Goal: Task Accomplishment & Management: Complete application form

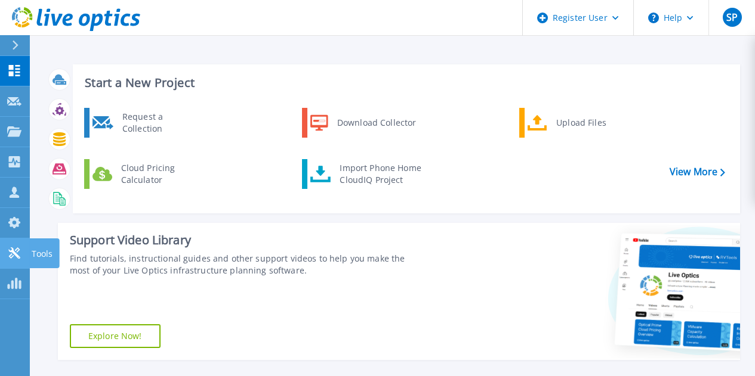
click at [12, 255] on icon at bounding box center [14, 253] width 14 height 11
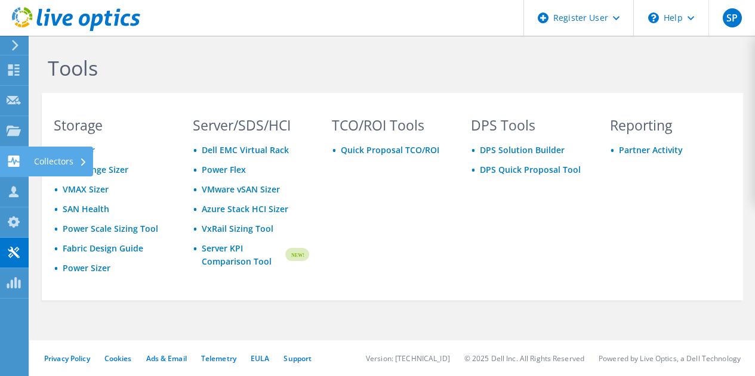
click at [14, 168] on div at bounding box center [14, 162] width 14 height 13
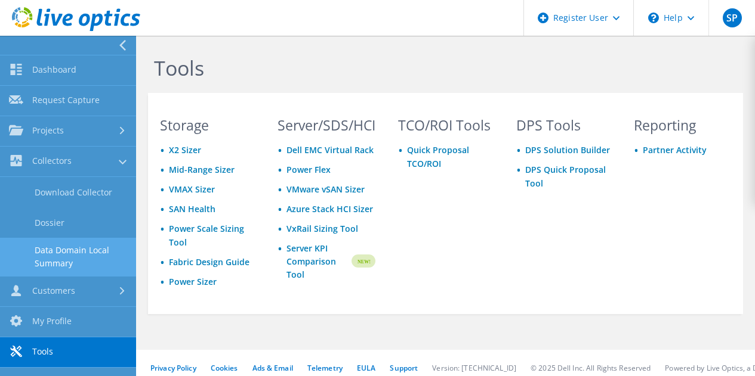
click at [58, 254] on link "Data Domain Local Summary" at bounding box center [68, 257] width 136 height 38
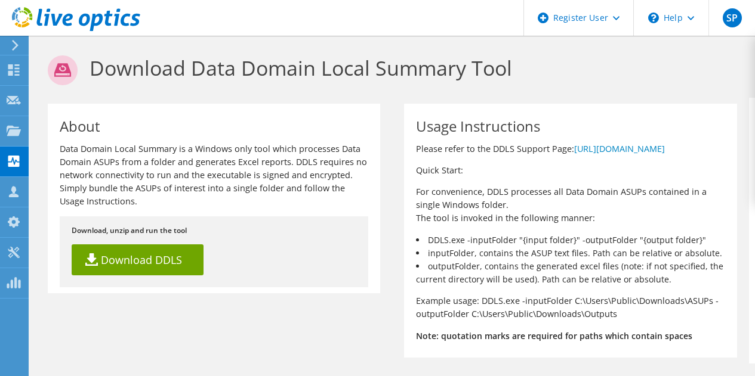
scroll to position [1, 0]
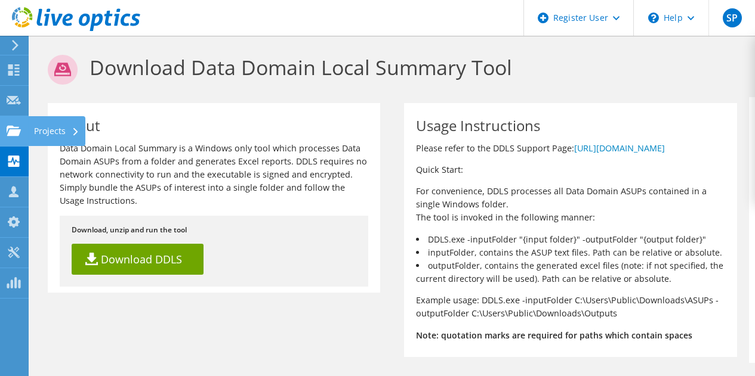
click at [18, 128] on use at bounding box center [14, 130] width 14 height 10
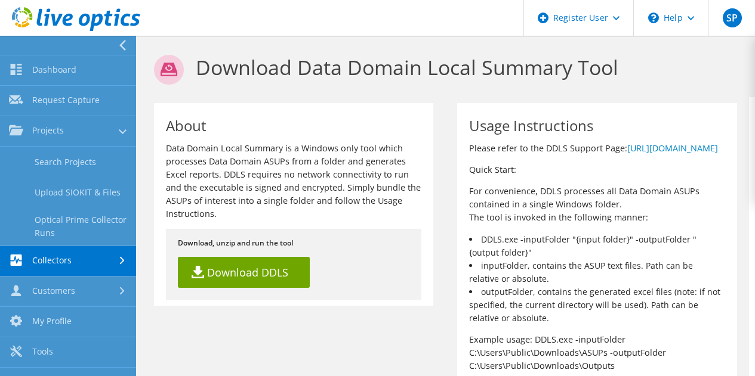
scroll to position [20, 0]
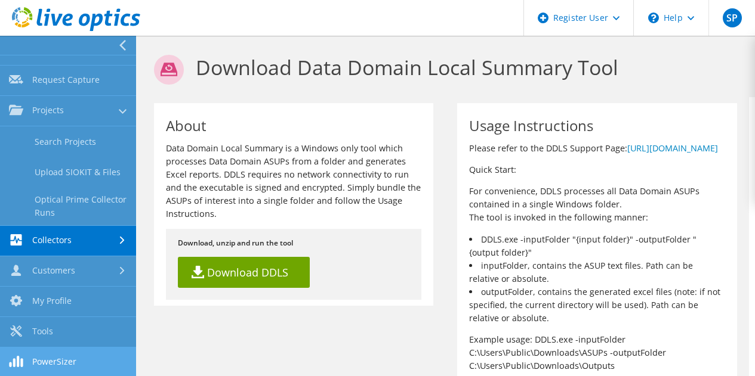
click at [52, 360] on link "PowerSizer" at bounding box center [68, 363] width 136 height 30
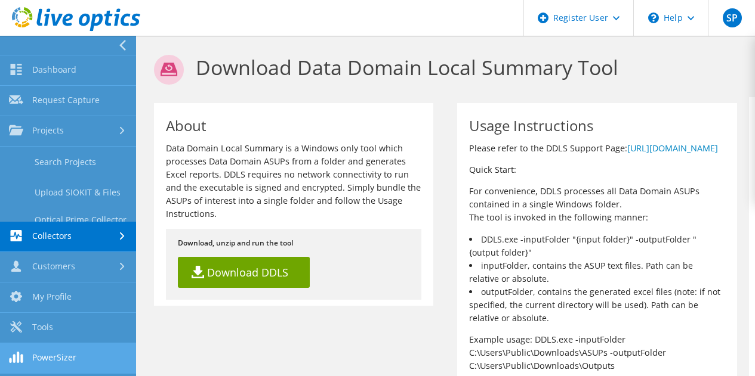
scroll to position [0, 0]
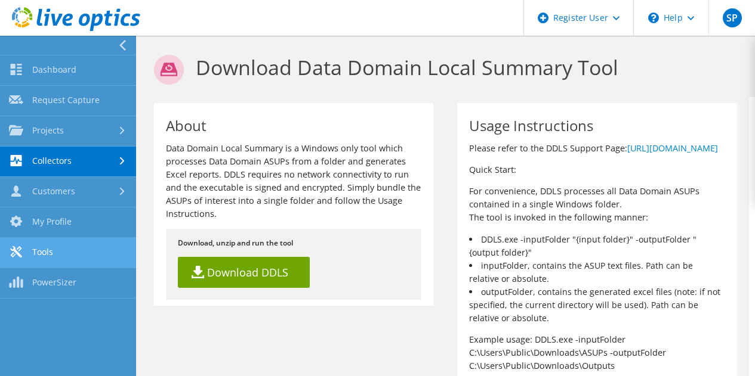
click at [70, 245] on link "Tools" at bounding box center [68, 253] width 136 height 30
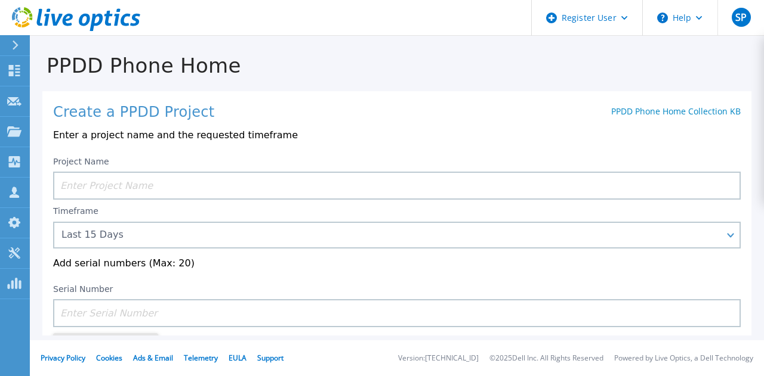
scroll to position [66, 0]
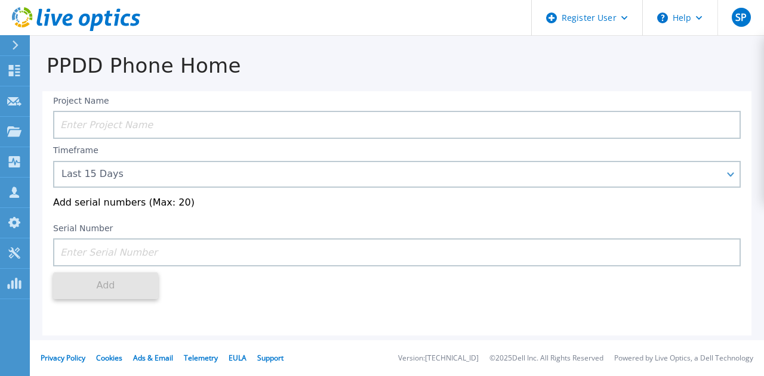
click at [98, 248] on input at bounding box center [396, 253] width 687 height 28
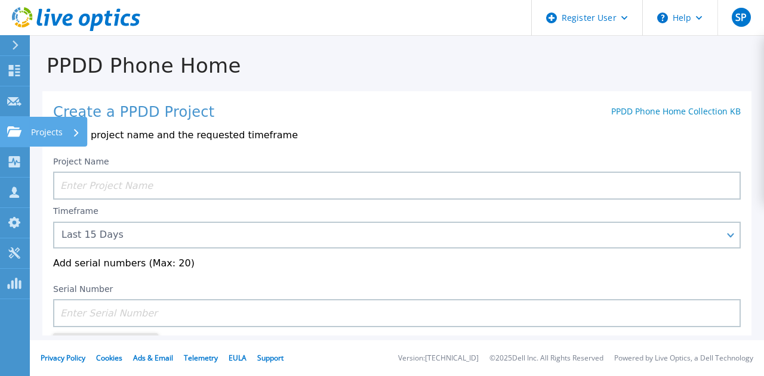
click at [11, 125] on link "Projects Projects" at bounding box center [15, 132] width 30 height 30
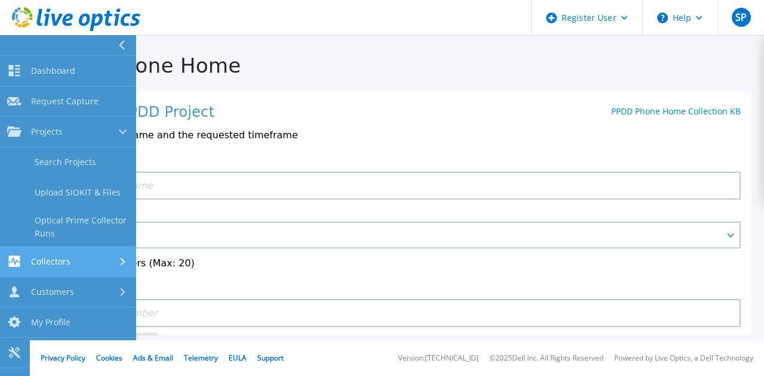
click at [35, 256] on span "Collectors" at bounding box center [50, 261] width 39 height 11
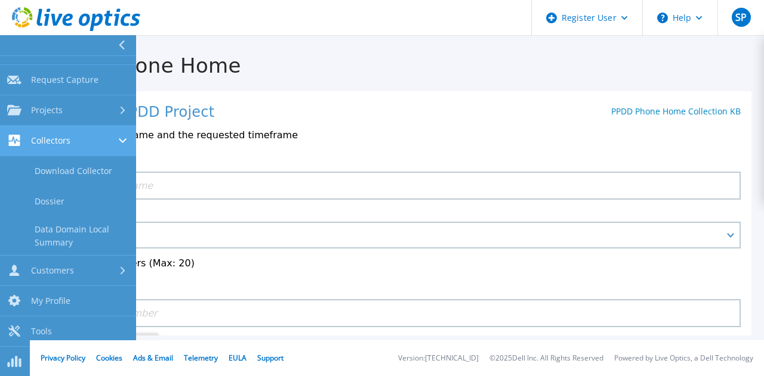
scroll to position [17, 0]
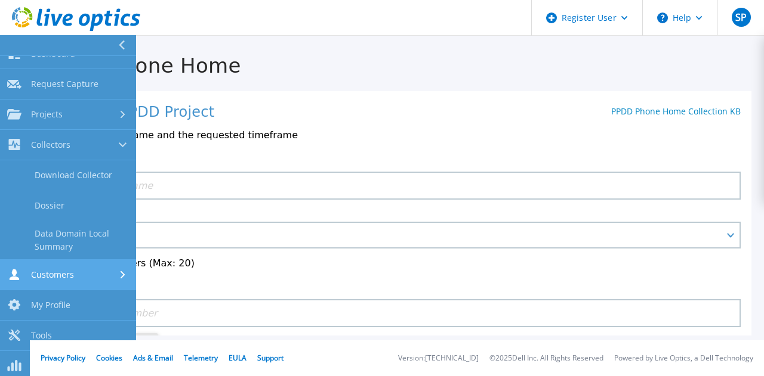
click at [38, 269] on div "Customers" at bounding box center [40, 274] width 67 height 11
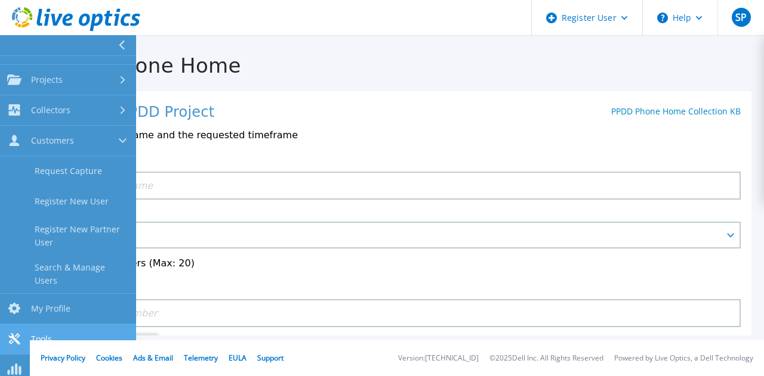
scroll to position [60, 0]
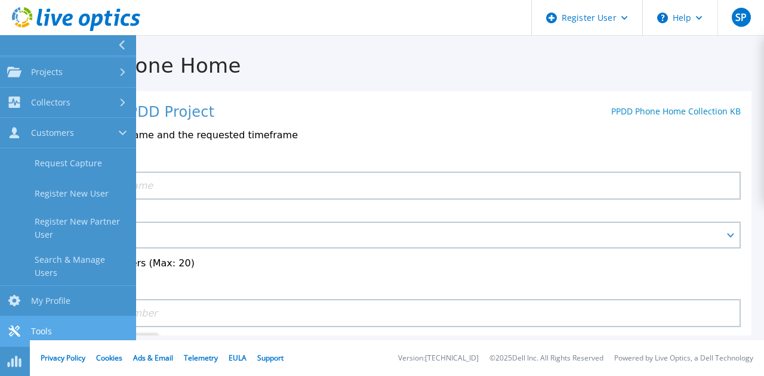
click at [32, 323] on link "Tools Tools" at bounding box center [68, 332] width 136 height 30
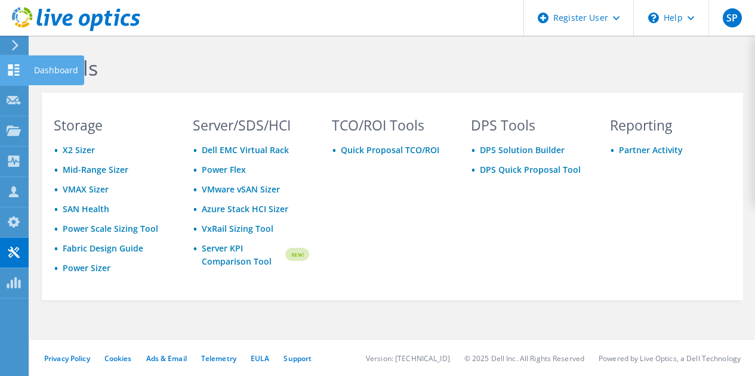
click at [13, 67] on use at bounding box center [13, 69] width 11 height 11
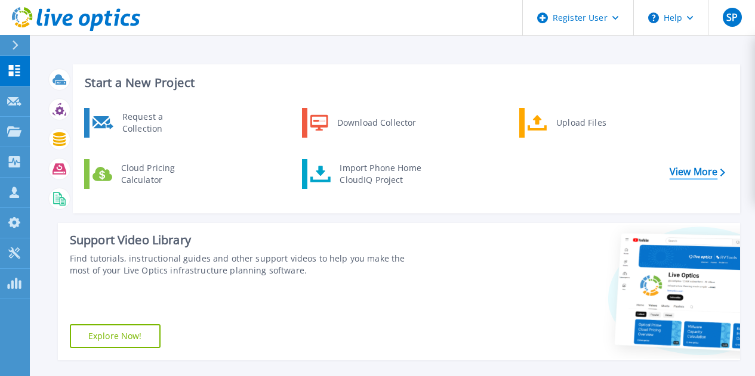
click at [704, 175] on link "View More" at bounding box center [696, 171] width 55 height 11
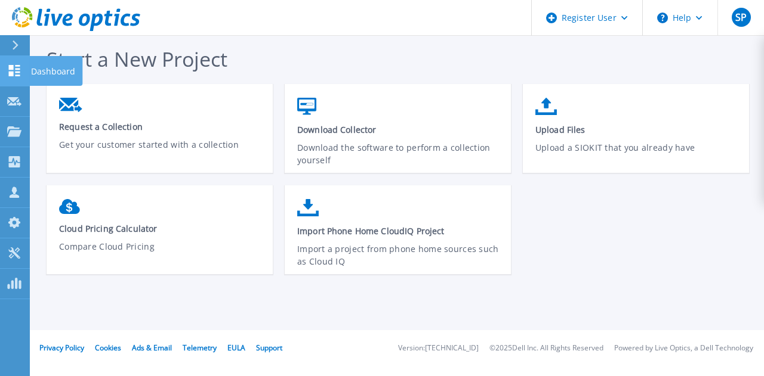
click at [0, 70] on link "Dashboard Dashboard" at bounding box center [15, 71] width 30 height 30
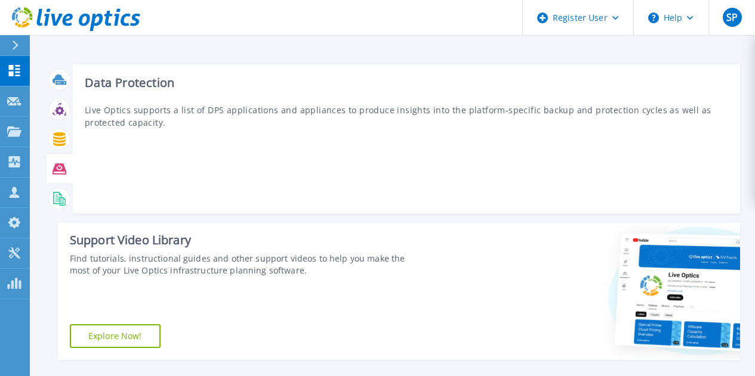
click at [59, 168] on icon at bounding box center [59, 168] width 14 height 11
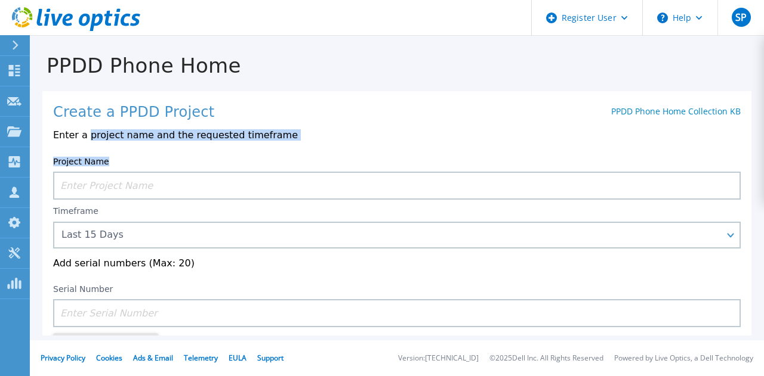
drag, startPoint x: 84, startPoint y: 135, endPoint x: 228, endPoint y: 147, distance: 144.8
click at [228, 147] on div "Create a PPDD Project PPDD Phone Home Collection KB Enter a project name and th…" at bounding box center [396, 213] width 709 height 245
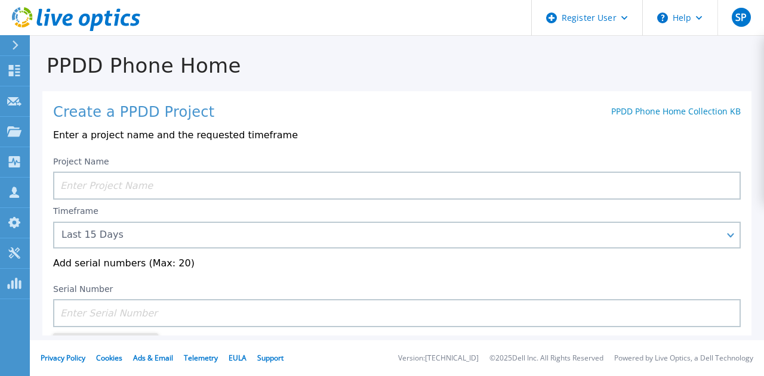
click at [228, 147] on div "Create a PPDD Project PPDD Phone Home Collection KB Enter a project name and th…" at bounding box center [396, 213] width 709 height 245
click at [193, 183] on input at bounding box center [396, 186] width 687 height 28
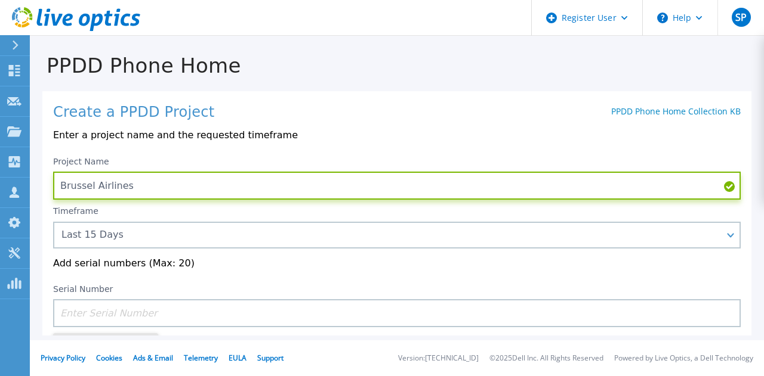
type input "Brussel Airlines"
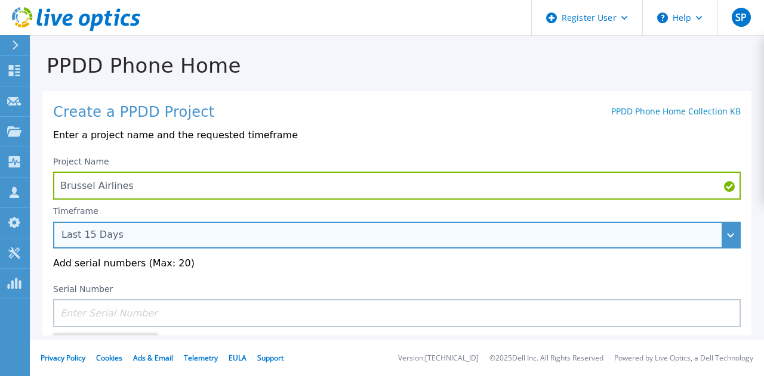
click at [258, 237] on div "Last 15 Days" at bounding box center [389, 235] width 657 height 11
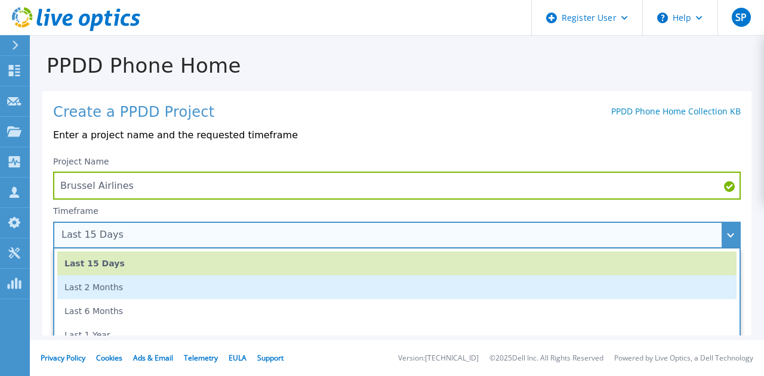
scroll to position [66, 0]
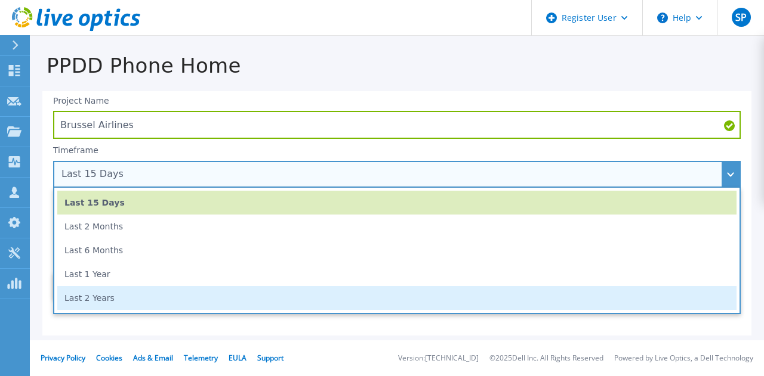
click at [101, 299] on li "Last 2 Years" at bounding box center [396, 298] width 679 height 24
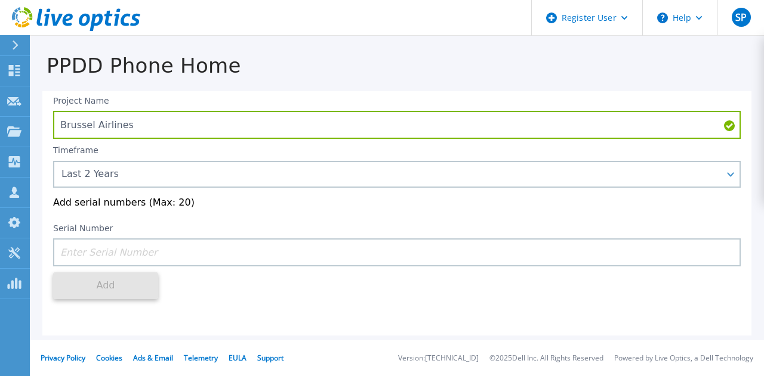
click at [124, 266] on input at bounding box center [396, 253] width 687 height 28
click at [246, 253] on input at bounding box center [396, 253] width 687 height 28
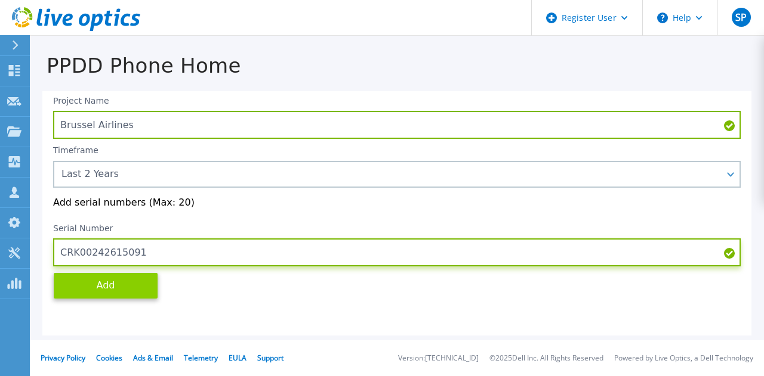
type input "CRK00242615091"
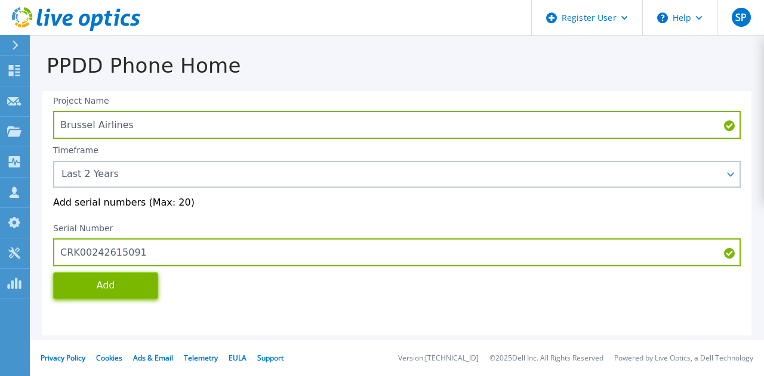
click at [113, 292] on button "Add" at bounding box center [105, 286] width 105 height 27
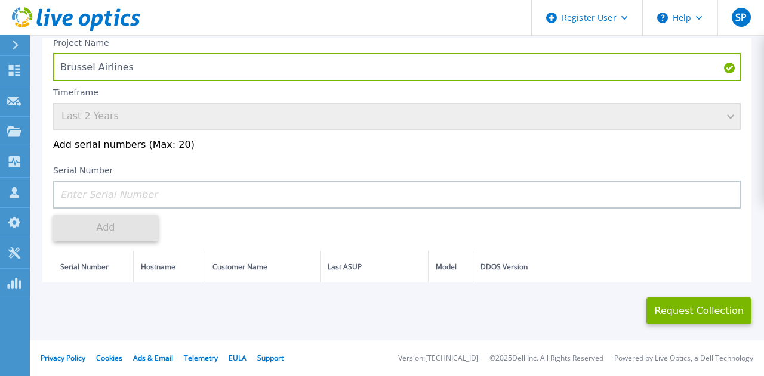
scroll to position [123, 0]
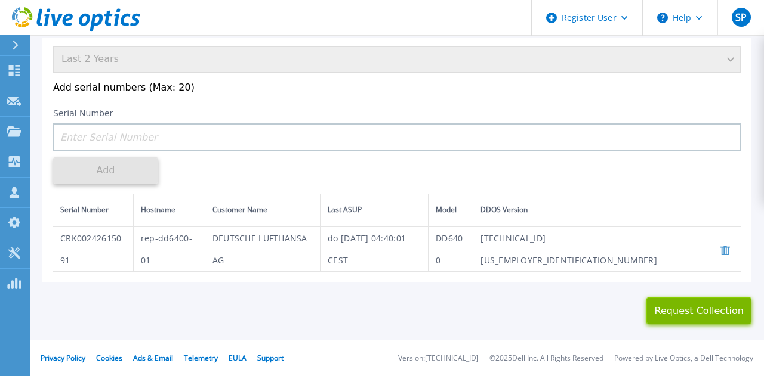
click at [665, 318] on button "Request Collection" at bounding box center [698, 311] width 105 height 27
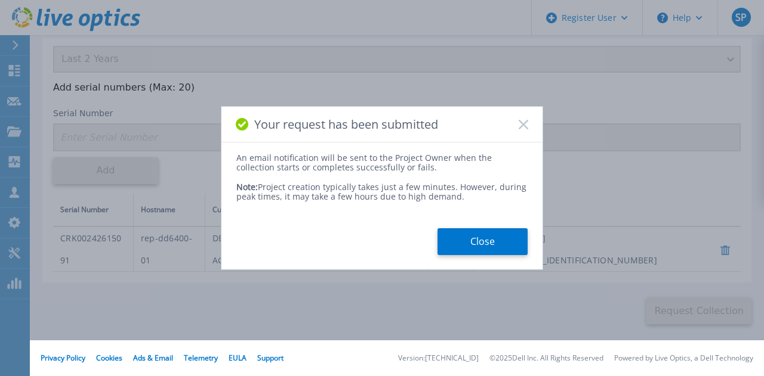
click at [280, 187] on div "Note: Project creation typically takes just a few minutes. However, during peak…" at bounding box center [381, 187] width 291 height 29
click at [475, 240] on button "Close" at bounding box center [482, 241] width 90 height 27
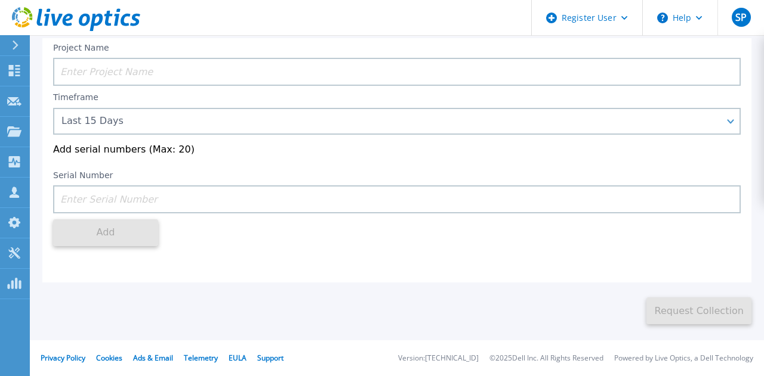
scroll to position [0, 0]
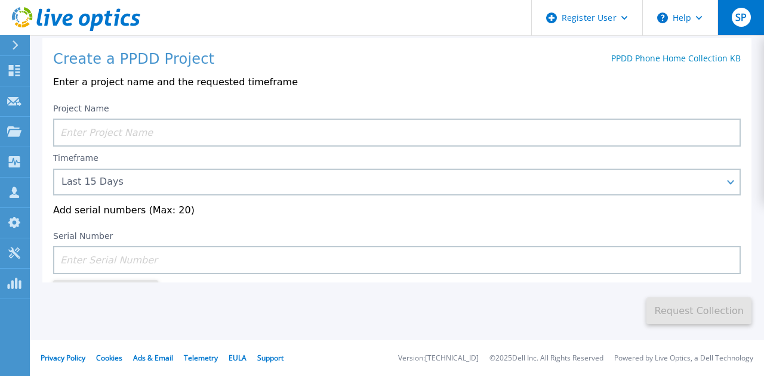
click at [733, 20] on div "SP" at bounding box center [740, 17] width 19 height 19
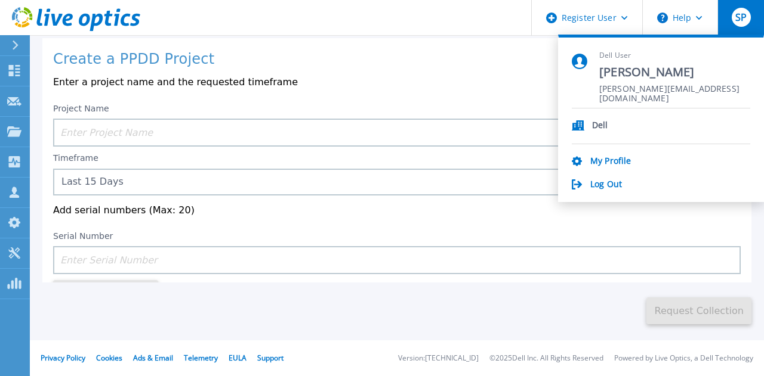
click at [444, 80] on p "Enter a project name and the requested timeframe" at bounding box center [396, 82] width 687 height 11
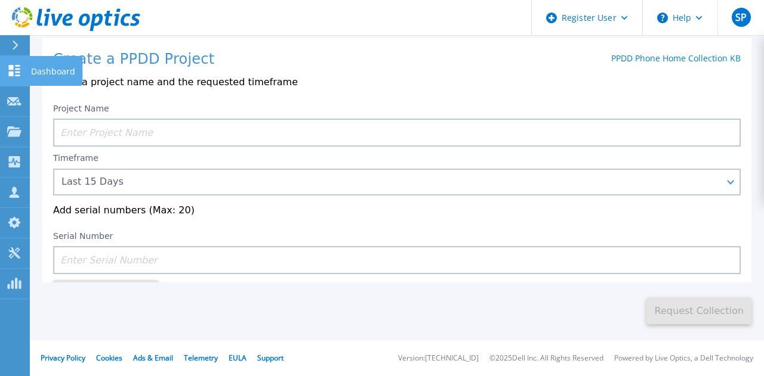
click at [18, 76] on icon at bounding box center [14, 70] width 11 height 11
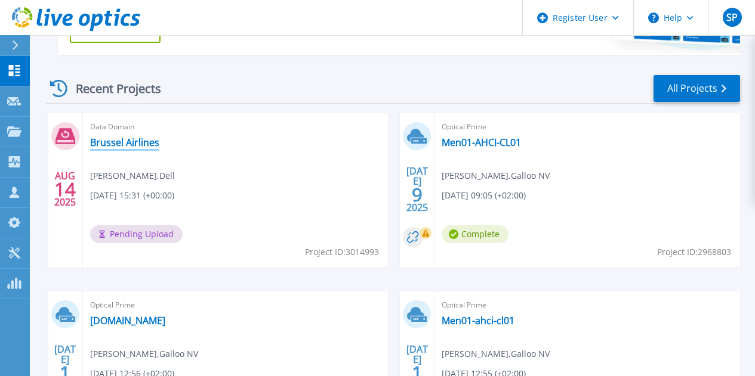
scroll to position [306, 0]
drag, startPoint x: 78, startPoint y: 88, endPoint x: 178, endPoint y: 86, distance: 99.6
click at [178, 86] on div "Recent Projects All Projects" at bounding box center [393, 88] width 694 height 30
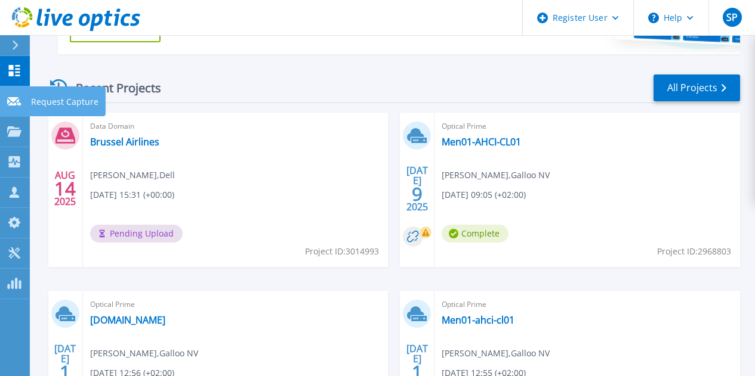
click at [18, 106] on icon at bounding box center [14, 101] width 14 height 9
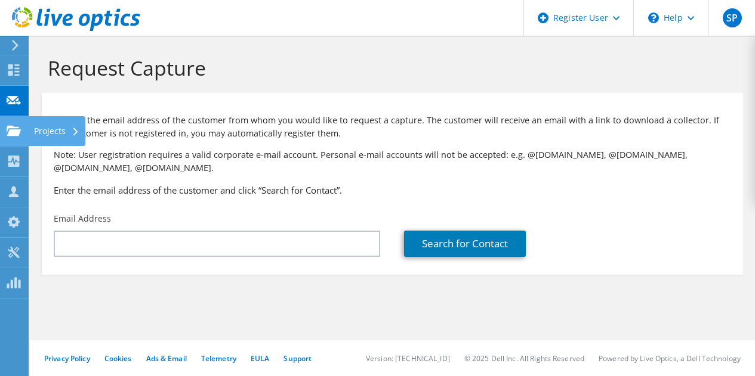
click at [16, 129] on use at bounding box center [14, 130] width 14 height 10
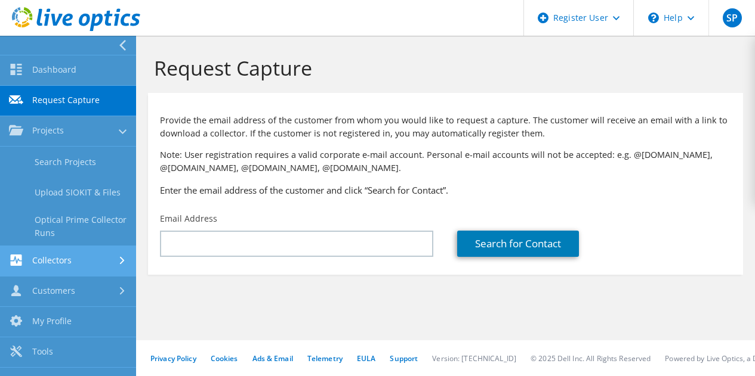
click at [58, 263] on link "Collectors" at bounding box center [68, 261] width 136 height 30
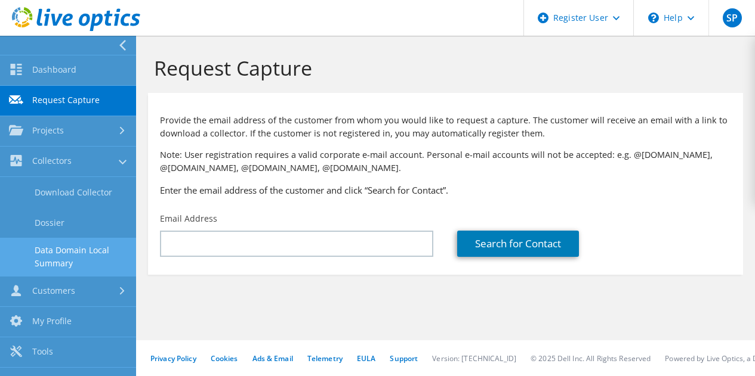
click at [62, 261] on link "Data Domain Local Summary" at bounding box center [68, 257] width 136 height 38
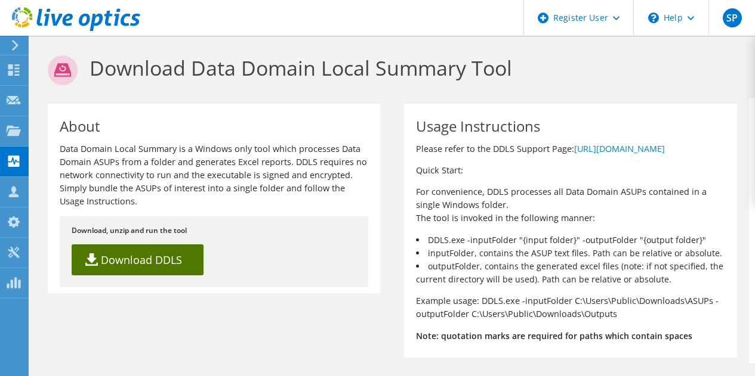
click at [131, 259] on link "Download DDLS" at bounding box center [138, 260] width 132 height 31
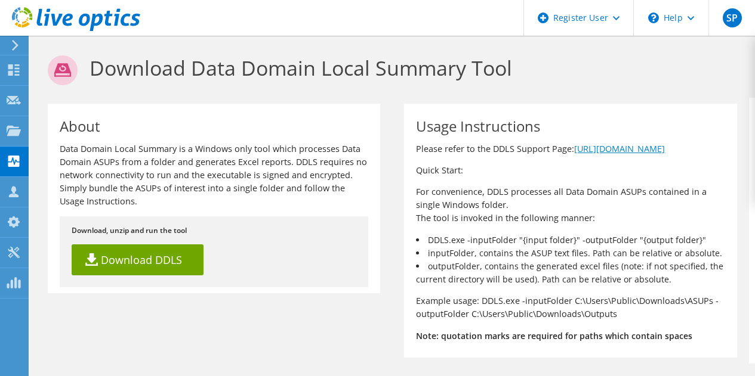
click at [574, 154] on link "[URL][DOMAIN_NAME]" at bounding box center [619, 148] width 91 height 11
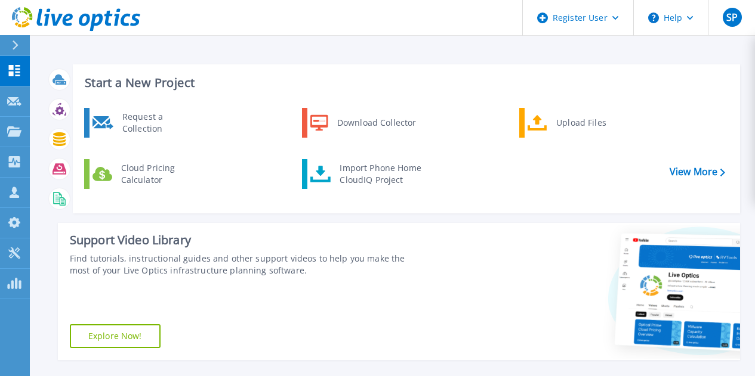
scroll to position [249, 0]
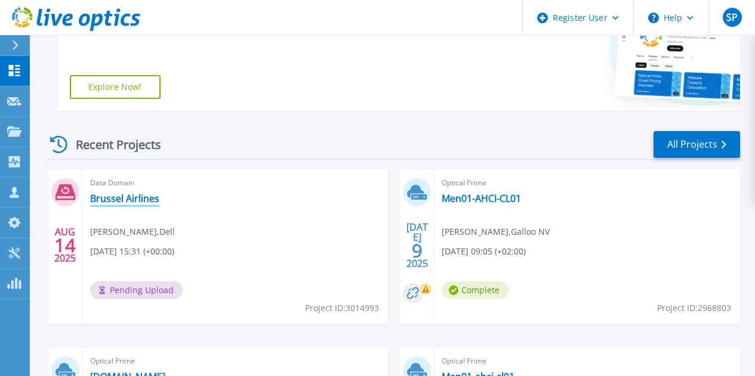
click at [132, 196] on link "Brussel Airlines" at bounding box center [124, 199] width 69 height 12
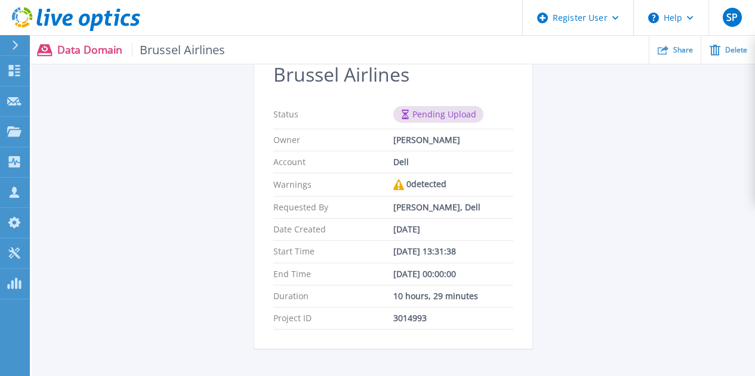
scroll to position [84, 0]
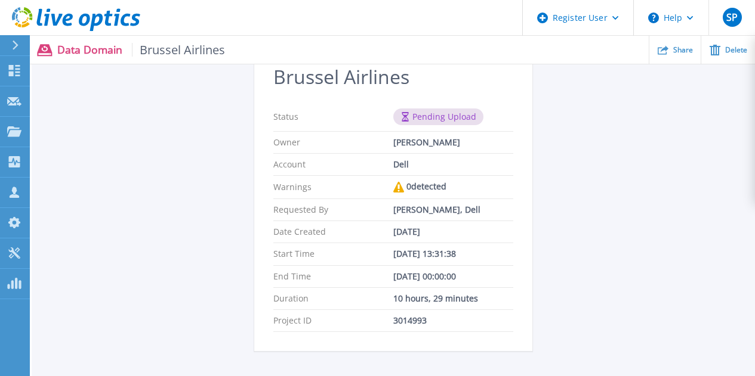
click at [227, 183] on div "This project may take a few minutes to process. Refresh the page to see updated…" at bounding box center [393, 183] width 723 height 366
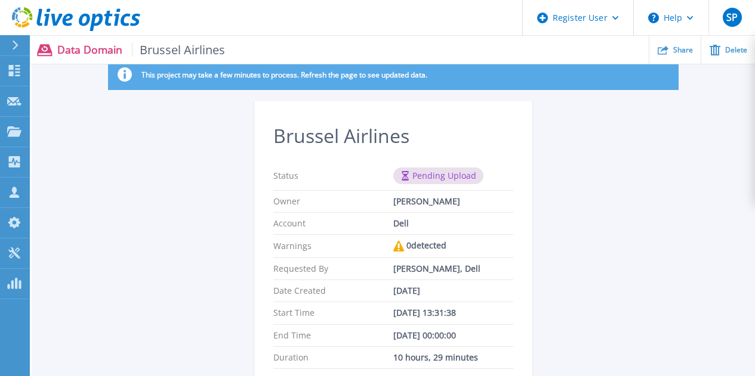
scroll to position [0, 0]
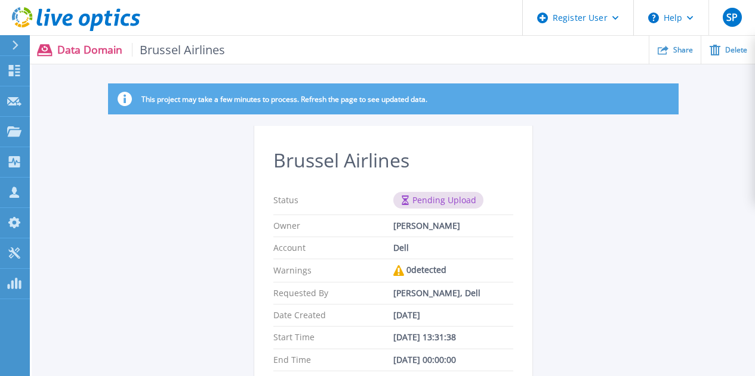
click at [73, 52] on p "Data Domain Brussel Airlines" at bounding box center [141, 50] width 168 height 14
click at [73, 47] on p "Data Domain Brussel Airlines" at bounding box center [141, 50] width 168 height 14
click at [48, 45] on icon at bounding box center [45, 50] width 16 height 12
click at [24, 157] on link "Collectors Collectors" at bounding box center [15, 162] width 30 height 30
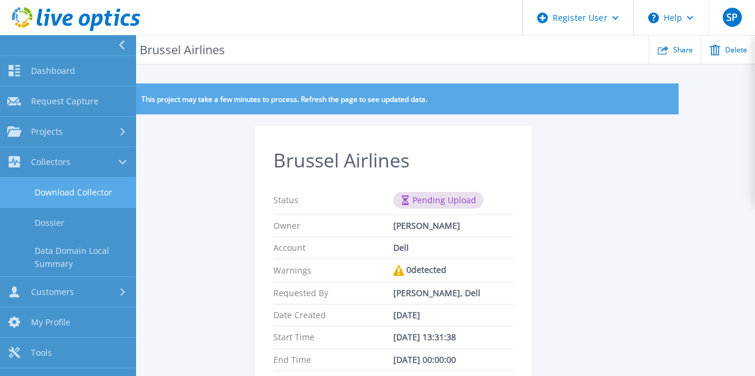
click at [43, 189] on link "Download Collector" at bounding box center [68, 193] width 136 height 30
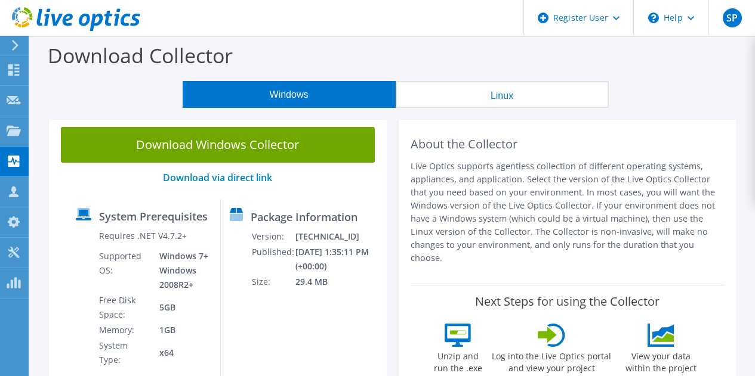
click at [478, 95] on button "Linux" at bounding box center [501, 94] width 213 height 27
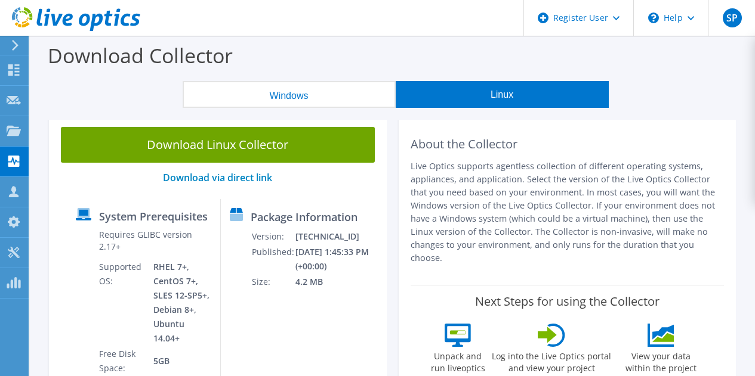
click at [378, 97] on button "Windows" at bounding box center [289, 94] width 213 height 27
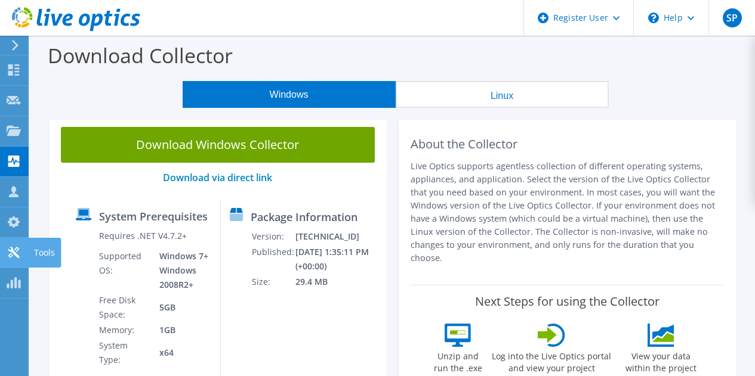
click at [13, 250] on use at bounding box center [13, 252] width 11 height 11
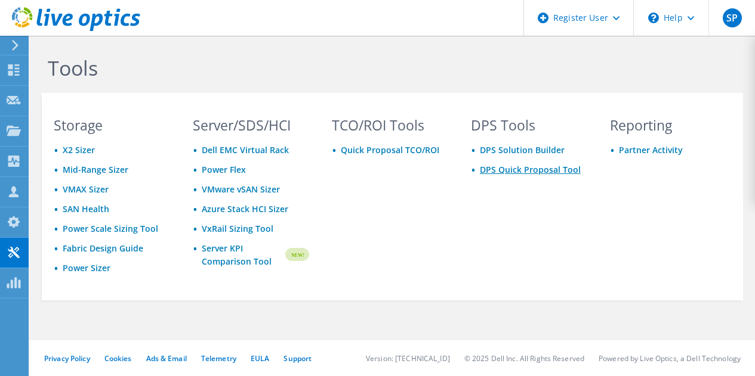
click at [534, 169] on link "DPS Quick Proposal Tool" at bounding box center [530, 169] width 101 height 11
click at [494, 151] on link "DPS Solution Builder" at bounding box center [522, 149] width 85 height 11
click at [400, 154] on link "Quick Proposal TCO/ROI" at bounding box center [390, 149] width 98 height 11
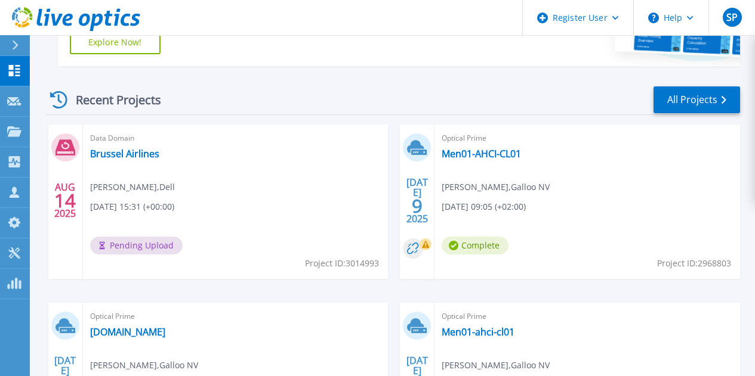
scroll to position [290, 0]
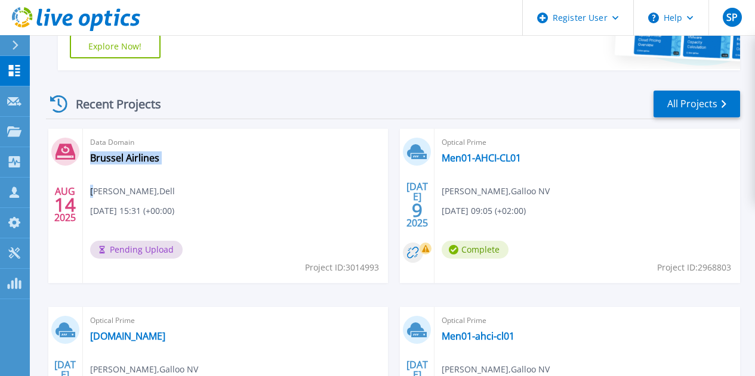
drag, startPoint x: 92, startPoint y: 191, endPoint x: 197, endPoint y: 210, distance: 106.7
click at [197, 210] on div "Data Domain Brussel Airlines [PERSON_NAME] , Dell [DATE] 15:31 (+00:00) Pending…" at bounding box center [235, 206] width 305 height 154
drag, startPoint x: 90, startPoint y: 188, endPoint x: 210, endPoint y: 211, distance: 122.0
click at [210, 211] on div "Data Domain Brussel Airlines [PERSON_NAME] , Dell [DATE] 15:31 (+00:00) Pending…" at bounding box center [235, 206] width 305 height 154
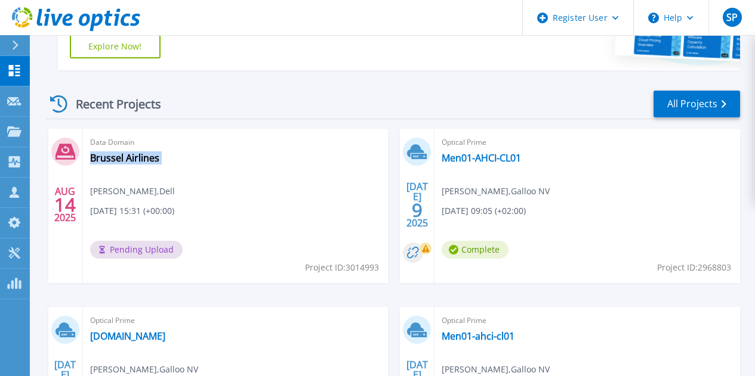
click at [210, 211] on div "Data Domain Brussel Airlines [PERSON_NAME] , Dell [DATE] 15:31 (+00:00) Pending…" at bounding box center [235, 206] width 305 height 154
click at [133, 158] on link "Brussel Airlines" at bounding box center [124, 158] width 69 height 12
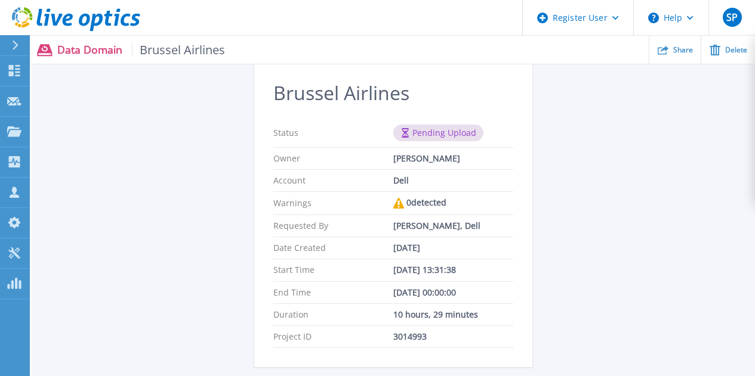
scroll to position [68, 0]
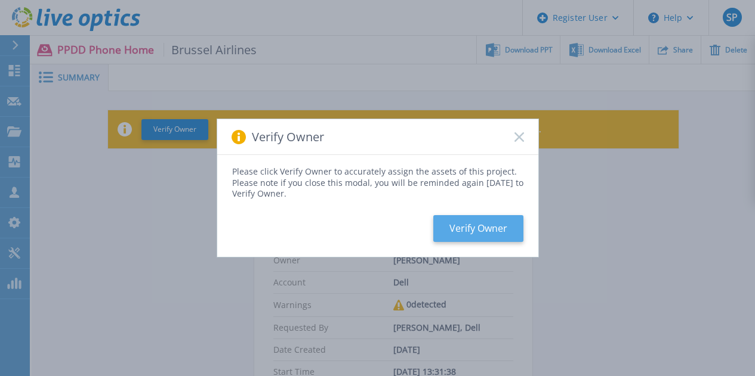
click at [476, 227] on button "Verify Owner" at bounding box center [478, 228] width 90 height 27
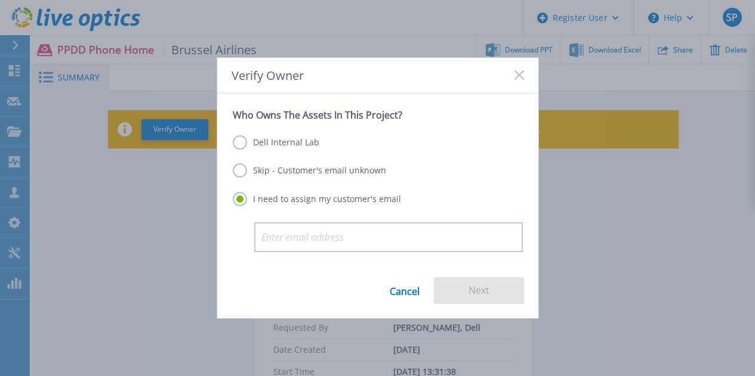
click at [244, 143] on label "Dell Internal Lab" at bounding box center [276, 142] width 86 height 14
click at [0, 0] on input "Dell Internal Lab" at bounding box center [0, 0] width 0 height 0
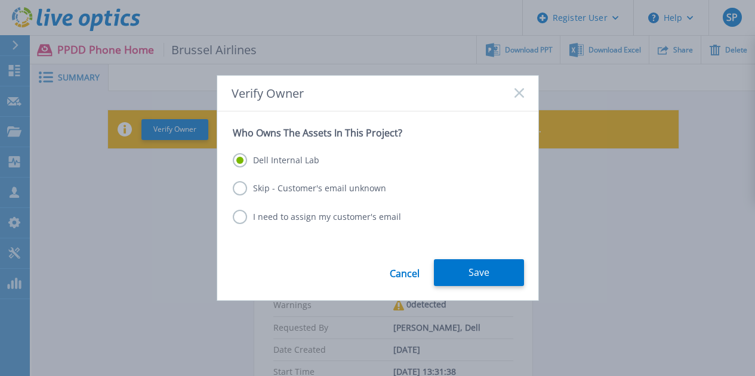
click at [242, 190] on label "Skip - Customer's email unknown" at bounding box center [309, 188] width 153 height 14
click at [0, 0] on input "Skip - Customer's email unknown" at bounding box center [0, 0] width 0 height 0
click at [476, 271] on button "Next" at bounding box center [479, 272] width 90 height 27
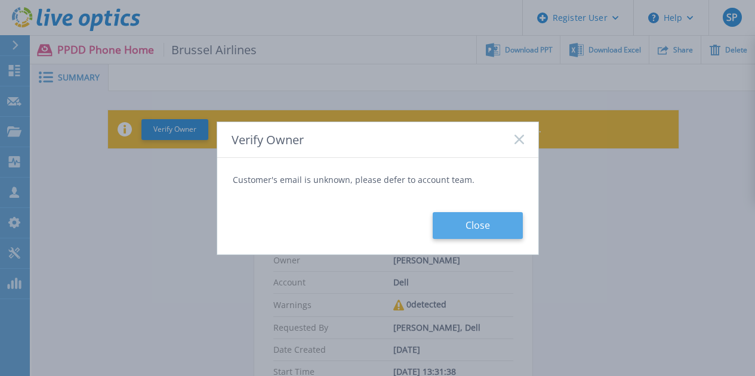
click at [458, 217] on button "Close" at bounding box center [477, 225] width 90 height 27
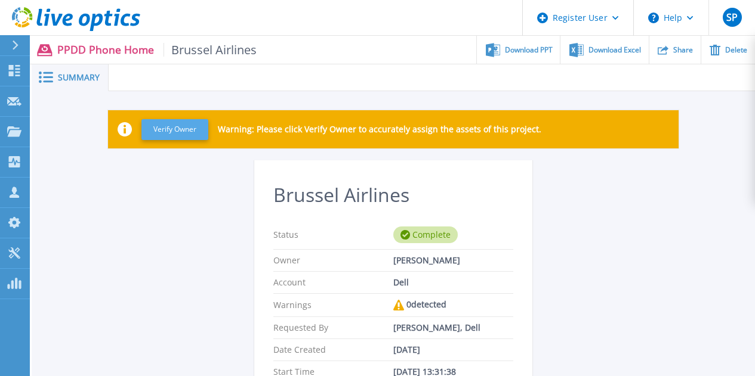
click at [178, 131] on button "Verify Owner" at bounding box center [174, 129] width 67 height 21
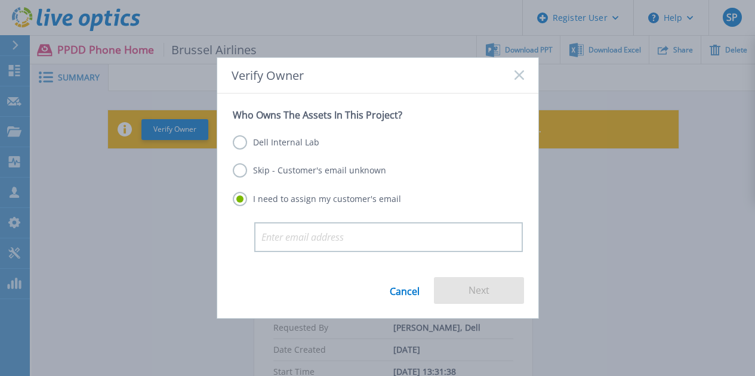
click at [246, 144] on label "Dell Internal Lab" at bounding box center [276, 142] width 86 height 14
click at [0, 0] on input "Dell Internal Lab" at bounding box center [0, 0] width 0 height 0
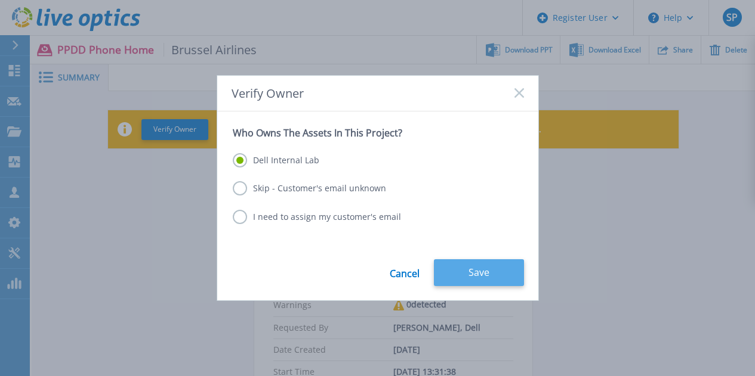
click at [473, 280] on button "Save" at bounding box center [479, 272] width 90 height 27
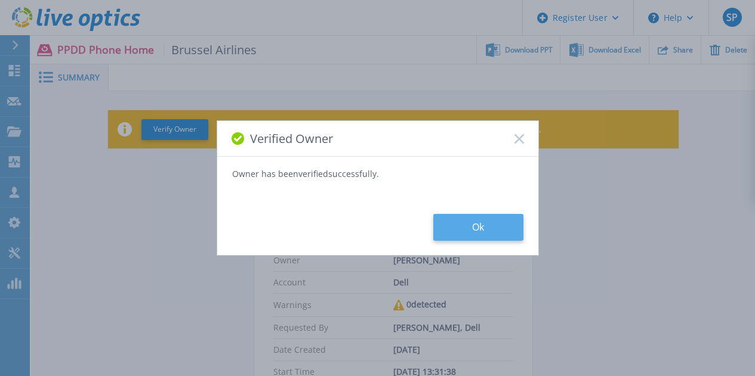
click at [455, 233] on button "Ok" at bounding box center [478, 227] width 90 height 27
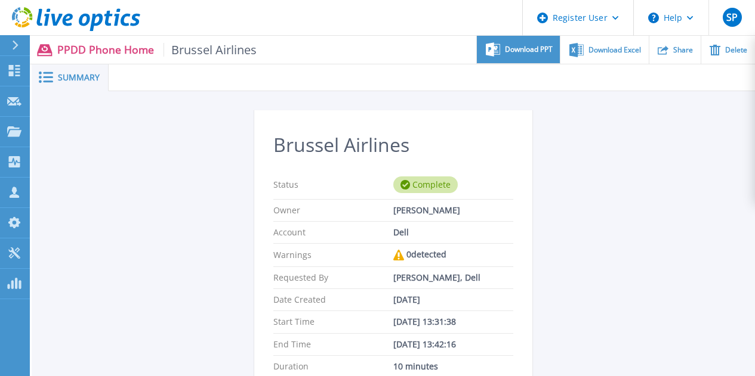
click at [550, 37] on div "Download PPT" at bounding box center [518, 50] width 83 height 28
